Goal: Information Seeking & Learning: Compare options

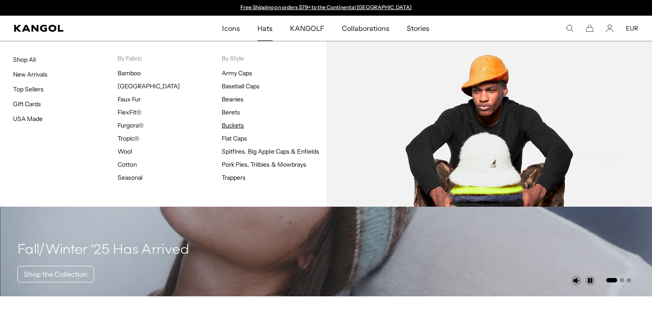
click at [236, 127] on link "Buckets" at bounding box center [233, 125] width 22 height 8
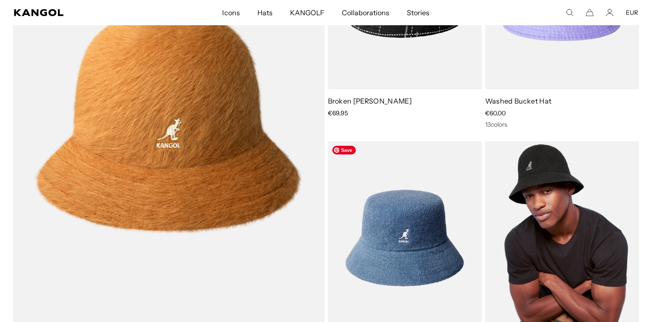
scroll to position [0, 179]
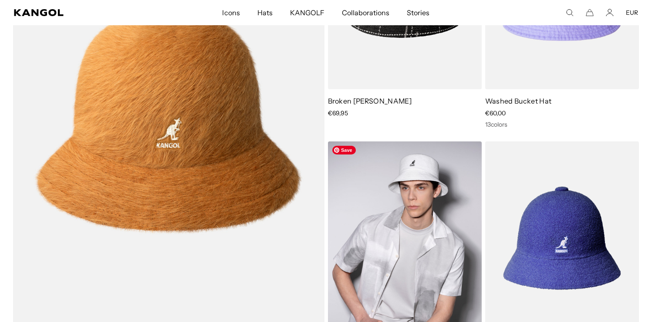
drag, startPoint x: 394, startPoint y: 203, endPoint x: 400, endPoint y: 202, distance: 6.1
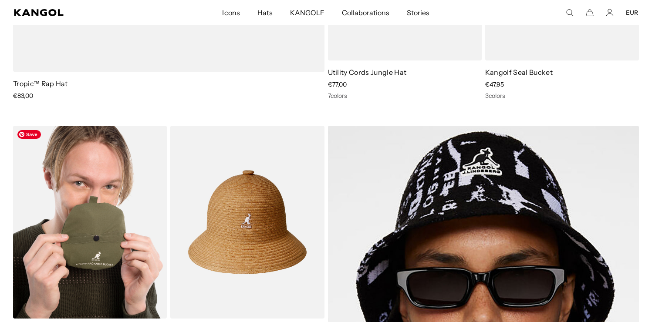
drag, startPoint x: 123, startPoint y: 208, endPoint x: 132, endPoint y: 205, distance: 9.8
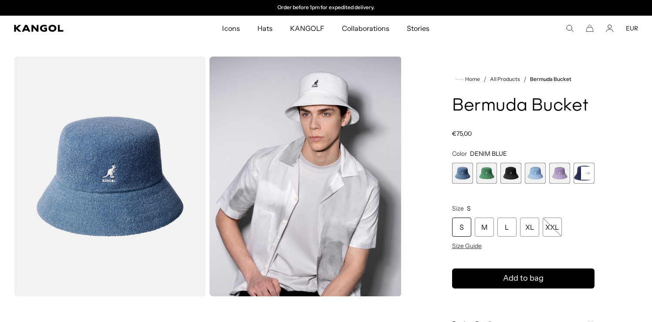
click at [510, 174] on span "3 of 11" at bounding box center [510, 173] width 21 height 21
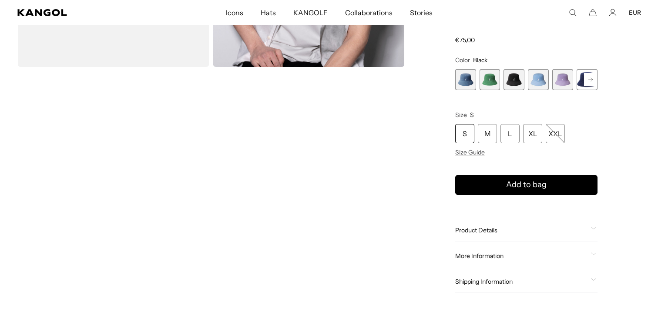
scroll to position [127, 0]
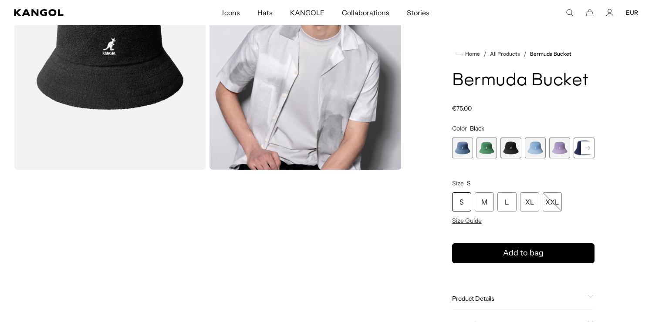
click at [158, 108] on img "Gallery Viewer" at bounding box center [110, 50] width 192 height 240
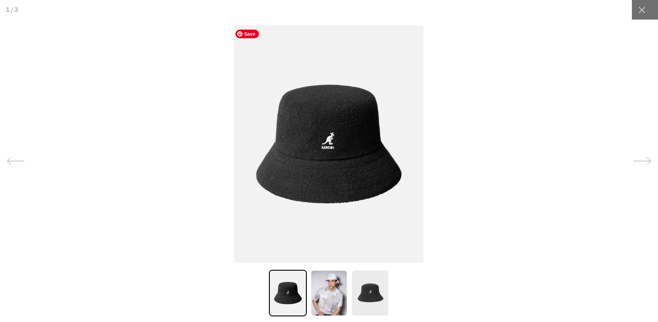
click at [344, 172] on img at bounding box center [329, 144] width 190 height 238
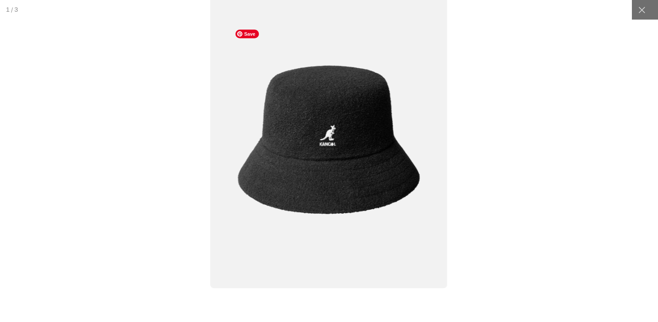
scroll to position [0, 179]
click at [646, 13] on div at bounding box center [645, 10] width 26 height 20
click at [638, 10] on icon at bounding box center [642, 10] width 9 height 9
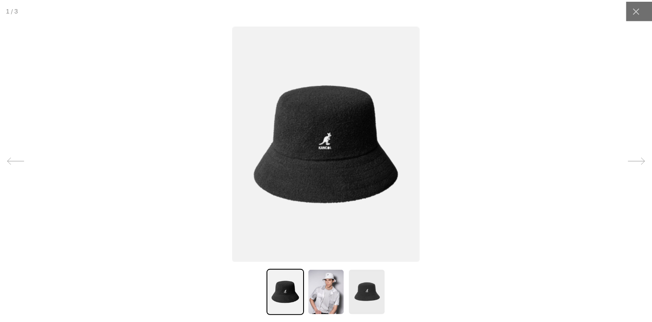
scroll to position [0, 0]
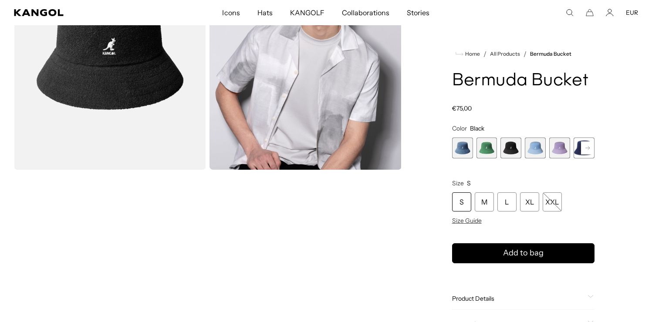
click at [511, 151] on span "3 of 11" at bounding box center [510, 148] width 21 height 21
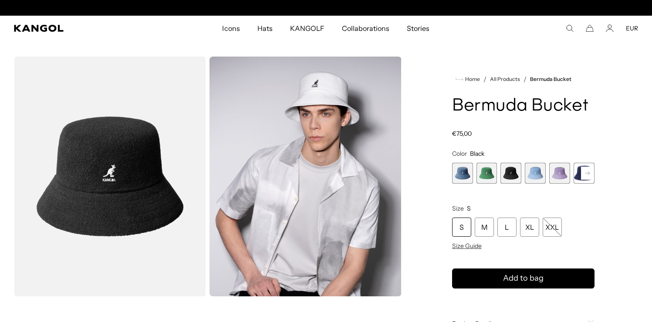
scroll to position [0, 179]
click at [590, 178] on rect at bounding box center [587, 173] width 13 height 13
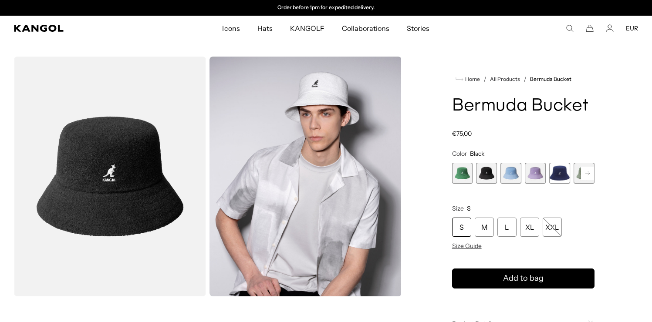
click at [564, 172] on span "6 of 11" at bounding box center [559, 173] width 21 height 21
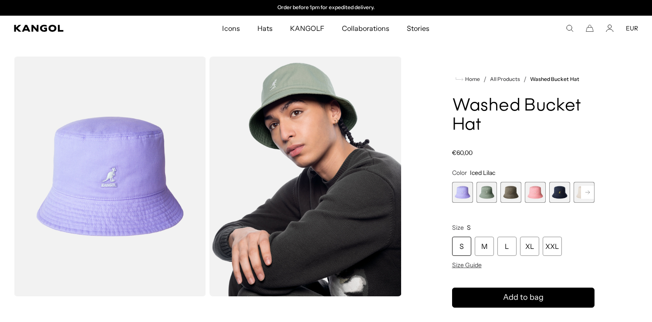
click at [555, 194] on span "5 of 13" at bounding box center [559, 192] width 21 height 21
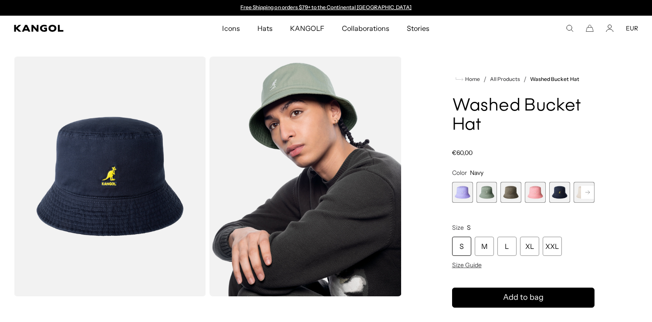
click at [591, 192] on rect at bounding box center [587, 192] width 13 height 13
click at [590, 193] on rect at bounding box center [587, 192] width 13 height 13
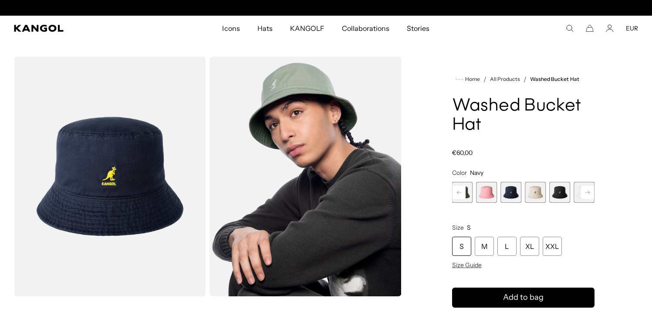
scroll to position [0, 179]
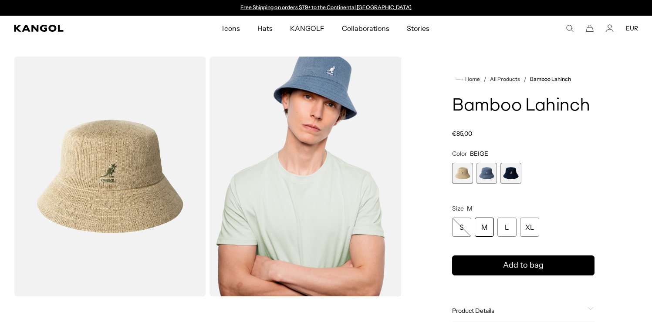
click at [514, 177] on span "3 of 3" at bounding box center [510, 173] width 21 height 21
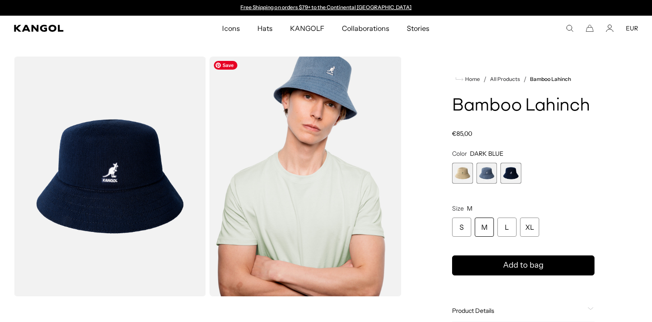
click at [298, 96] on img "Gallery Viewer" at bounding box center [305, 177] width 192 height 240
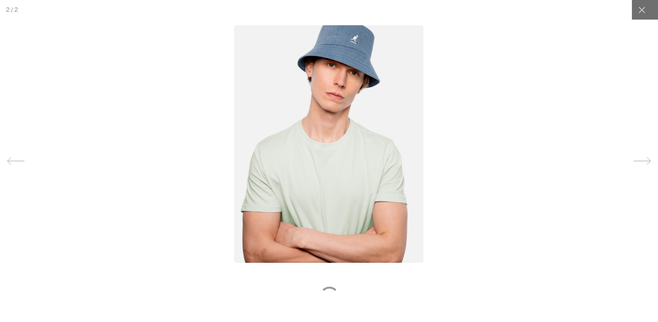
scroll to position [0, 179]
click at [352, 70] on img at bounding box center [329, 144] width 190 height 238
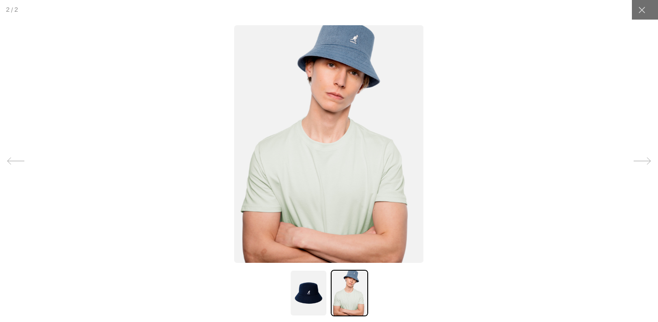
click at [14, 158] on icon at bounding box center [15, 160] width 17 height 17
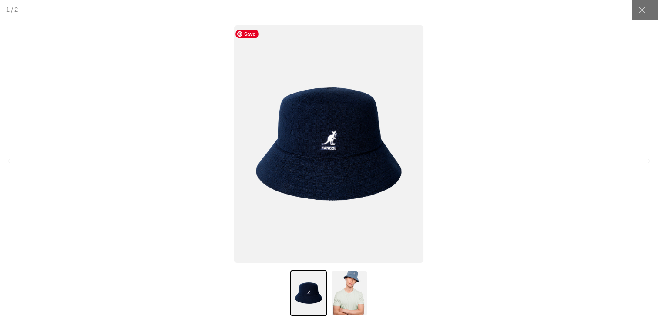
click at [323, 121] on img at bounding box center [329, 144] width 190 height 238
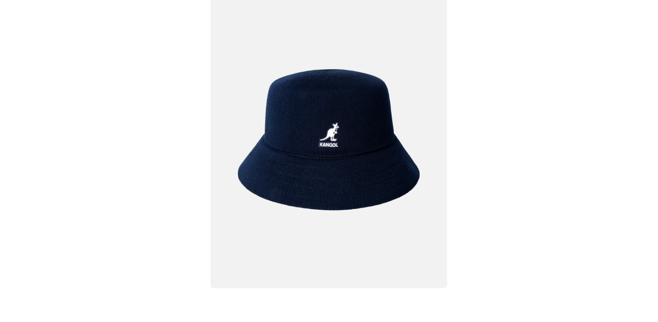
scroll to position [0, 179]
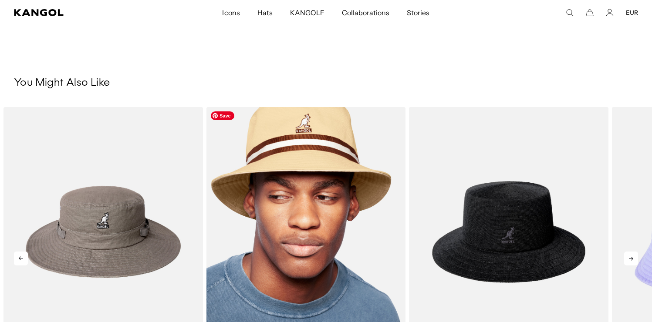
scroll to position [390, 0]
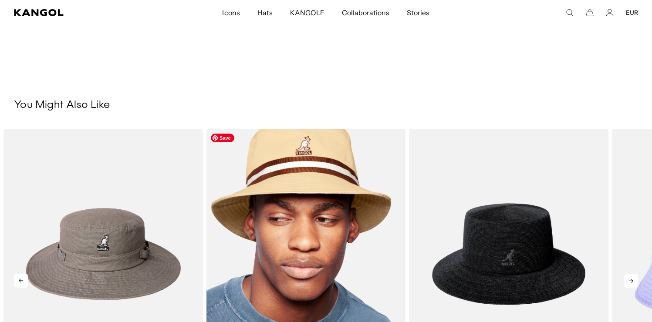
click at [318, 185] on img "2 of 5" at bounding box center [305, 254] width 199 height 250
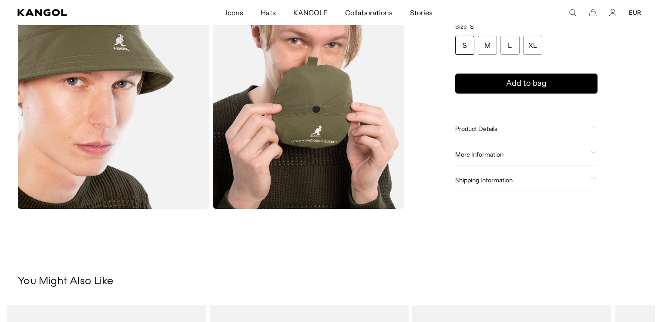
scroll to position [409, 0]
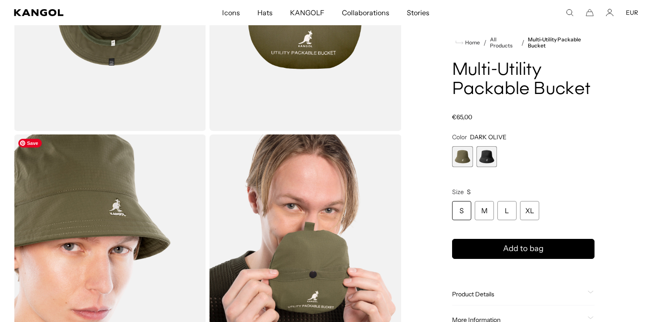
click at [135, 175] on img "Gallery Viewer" at bounding box center [110, 255] width 192 height 240
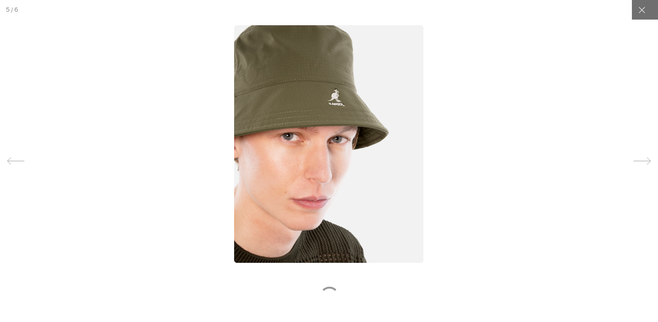
scroll to position [0, 179]
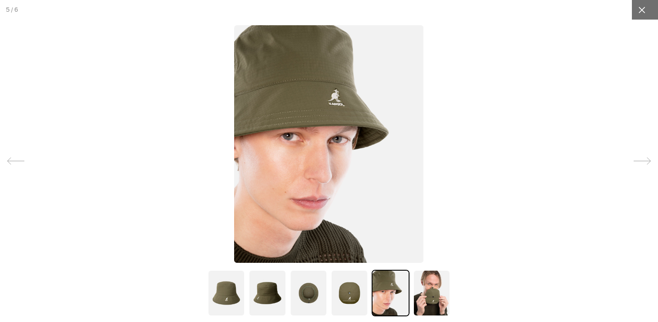
click at [639, 12] on icon at bounding box center [642, 10] width 9 height 9
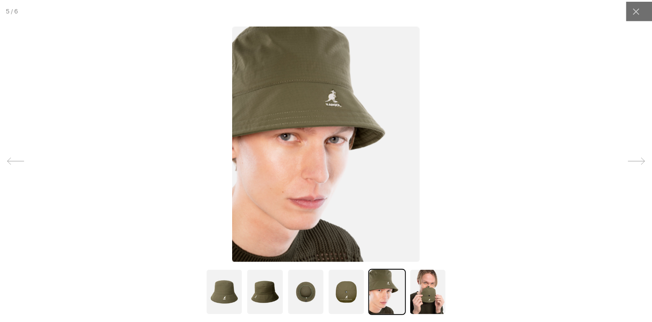
scroll to position [0, 0]
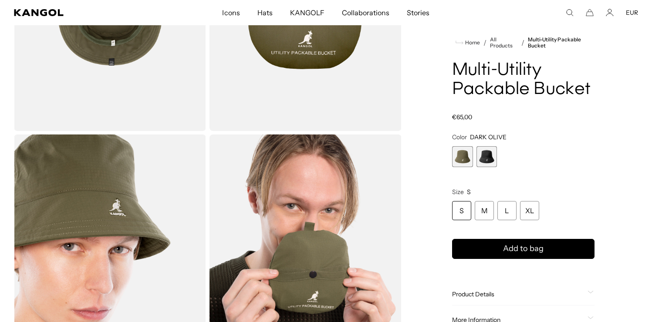
click at [486, 158] on span "2 of 2" at bounding box center [486, 156] width 21 height 21
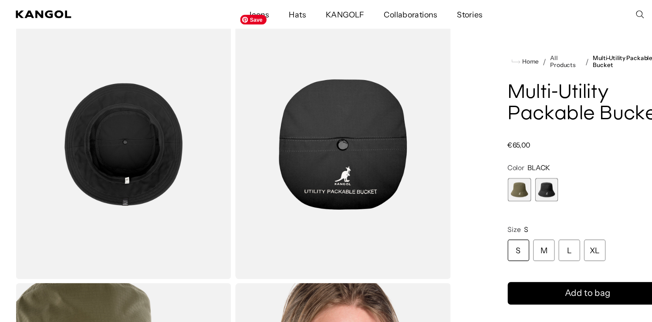
scroll to position [0, 179]
click at [506, 23] on comp-header "Icons Icons Buckets & Casuals Berets 504s & 507s" at bounding box center [326, 12] width 652 height 25
click at [452, 47] on div "Home / All Products / Multi-Utility Packable Bucket Multi-Utility Packable Buck…" at bounding box center [522, 128] width 229 height 726
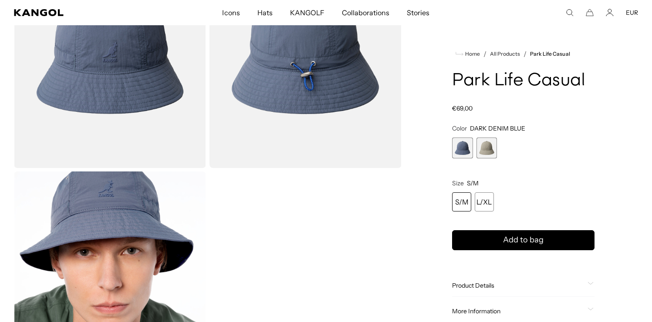
scroll to position [0, 179]
click at [485, 161] on variant-selects "Color DARK DENIM BLUE Previous Next DARK DENIM BLUE Variant sold out or unavail…" at bounding box center [523, 167] width 142 height 87
click at [490, 155] on span "2 of 2" at bounding box center [486, 148] width 21 height 21
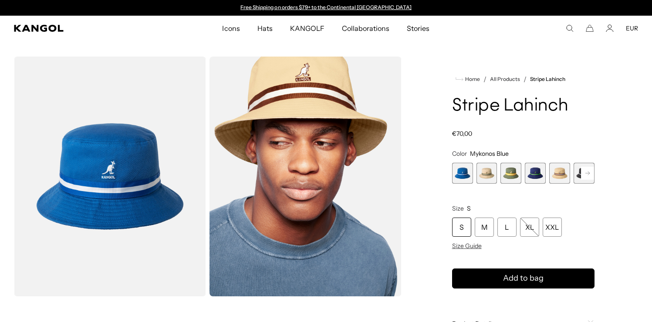
click at [575, 173] on span "6 of 9" at bounding box center [583, 173] width 21 height 21
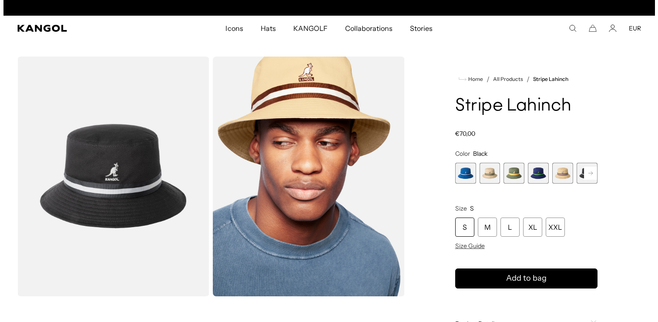
scroll to position [0, 179]
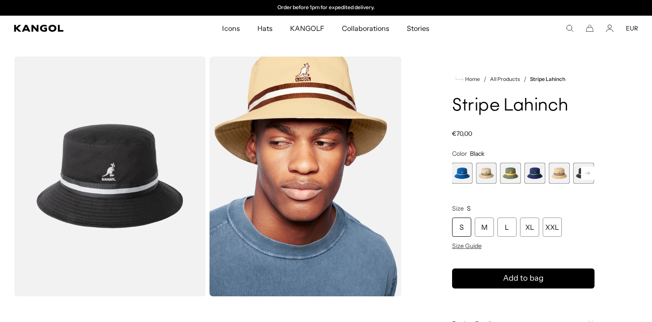
click at [577, 176] on span "6 of 9" at bounding box center [583, 173] width 21 height 21
click at [101, 191] on img "Gallery Viewer" at bounding box center [110, 177] width 192 height 240
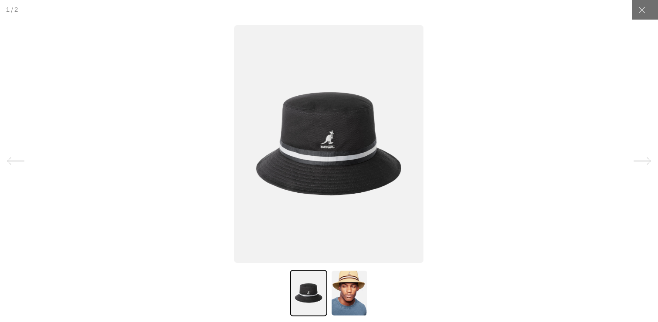
scroll to position [0, 0]
